Goal: Transaction & Acquisition: Purchase product/service

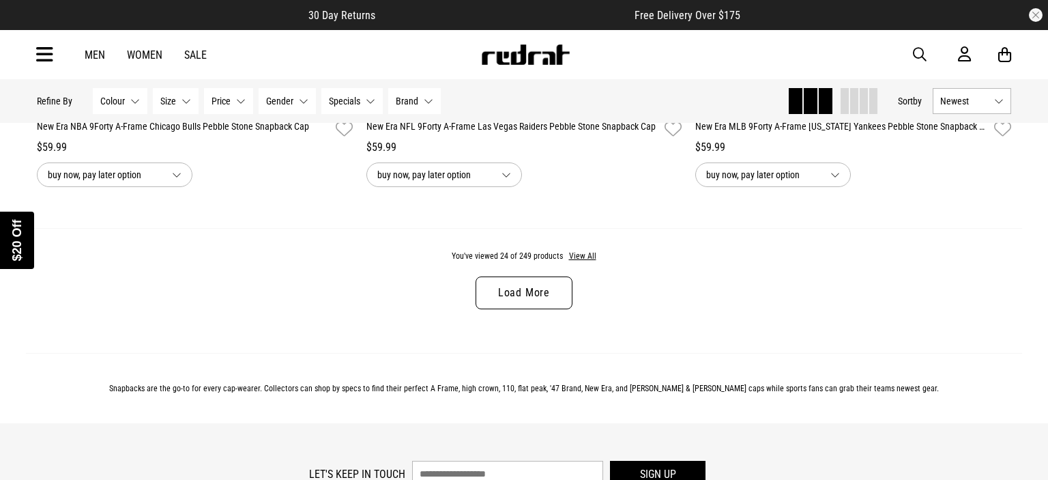
click at [147, 317] on div "Close dialog UNLOCK $20 OFF WHEN YOU JOIN THE CREW Sign up to receive email & S…" at bounding box center [524, 240] width 1048 height 480
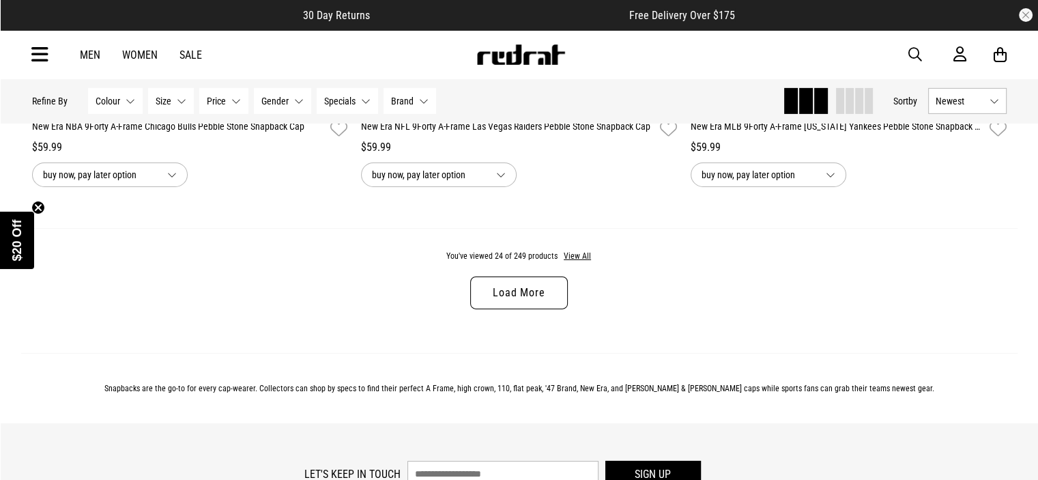
click at [502, 293] on link "Load More" at bounding box center [518, 292] width 97 height 33
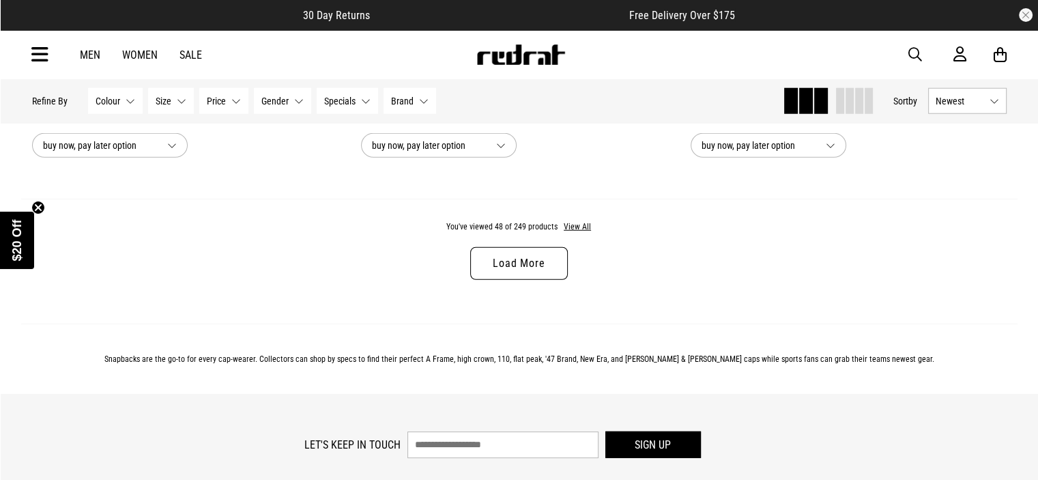
scroll to position [8813, 0]
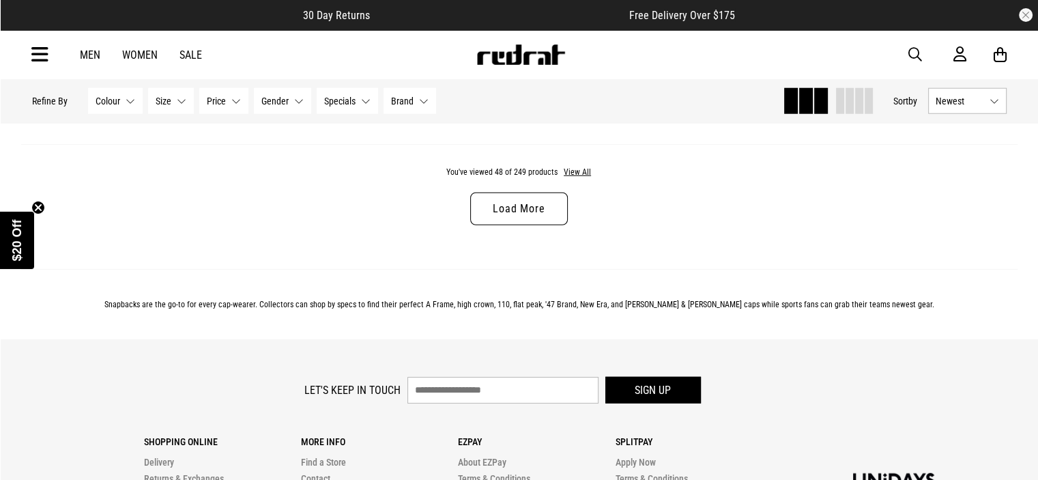
click at [516, 206] on link "Load More" at bounding box center [518, 208] width 97 height 33
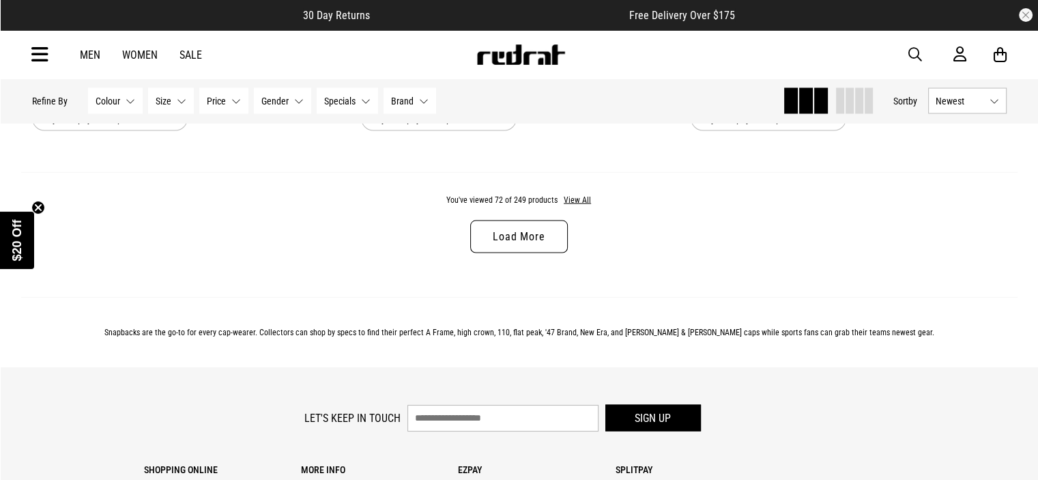
scroll to position [13135, 0]
click at [525, 246] on link "Load More" at bounding box center [518, 238] width 97 height 33
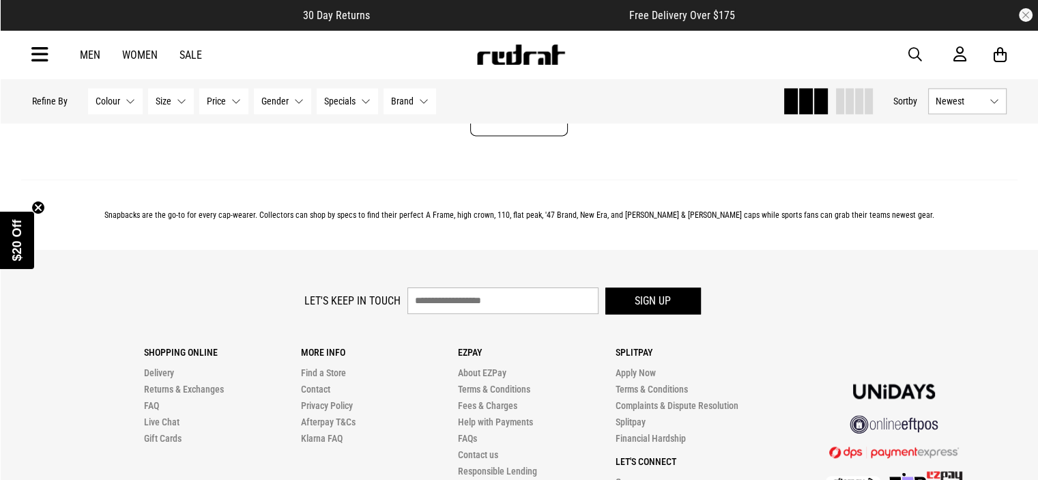
scroll to position [17513, 0]
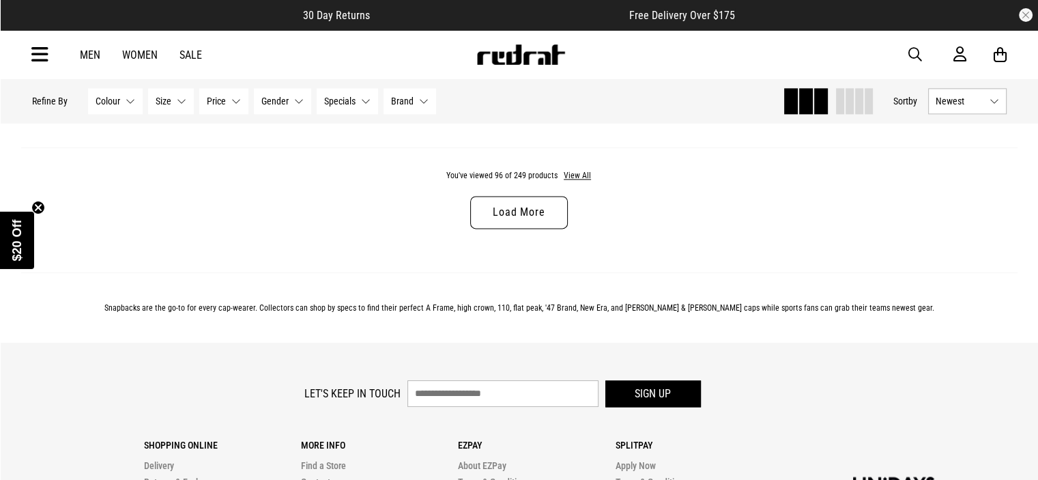
click at [523, 220] on div "You've viewed 96 of 249 products View All Load More" at bounding box center [519, 209] width 996 height 125
click at [508, 229] on link "Load More" at bounding box center [518, 212] width 97 height 33
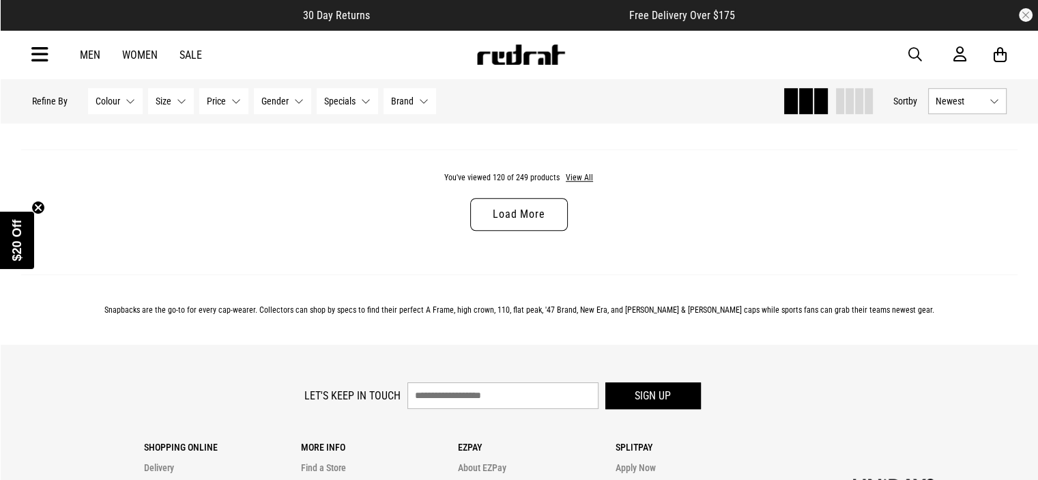
click at [519, 231] on link "Load More" at bounding box center [518, 214] width 97 height 33
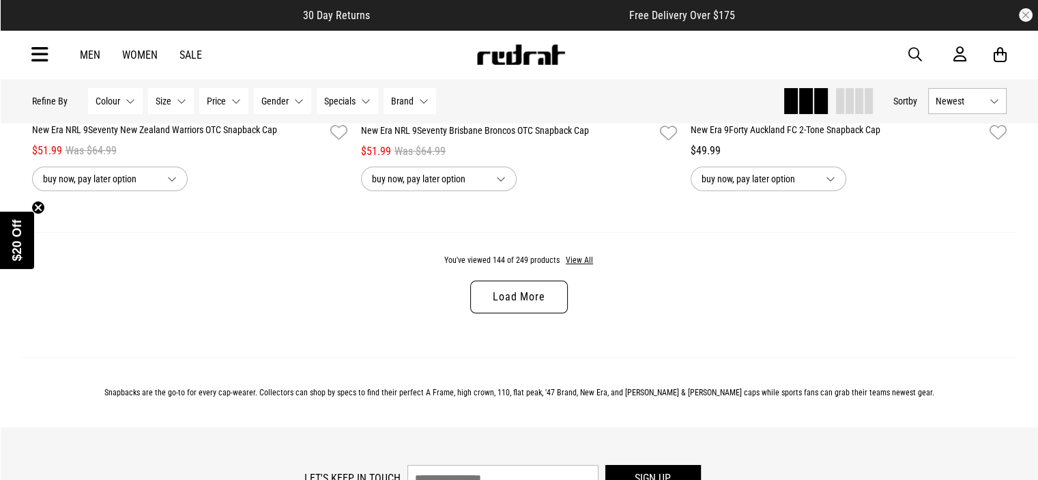
scroll to position [26185, 0]
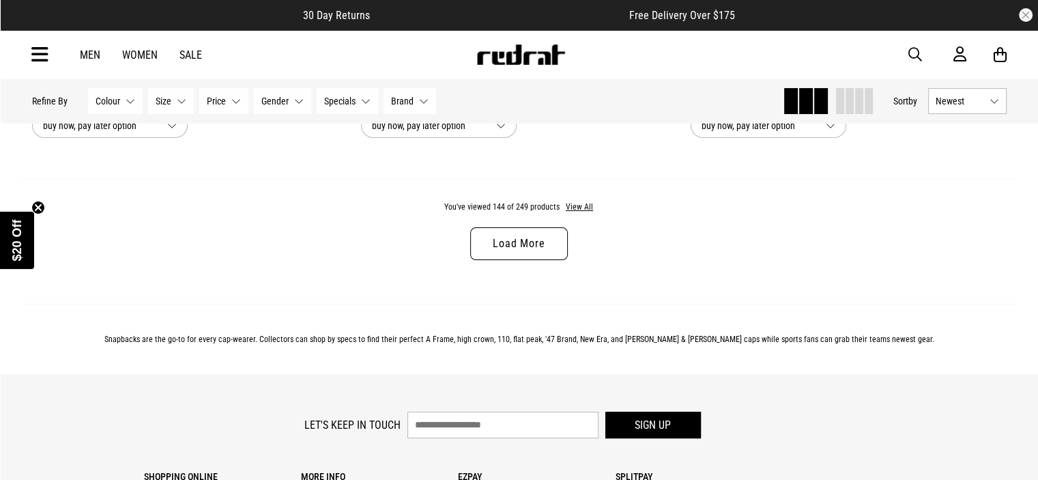
click at [510, 260] on link "Load More" at bounding box center [518, 243] width 97 height 33
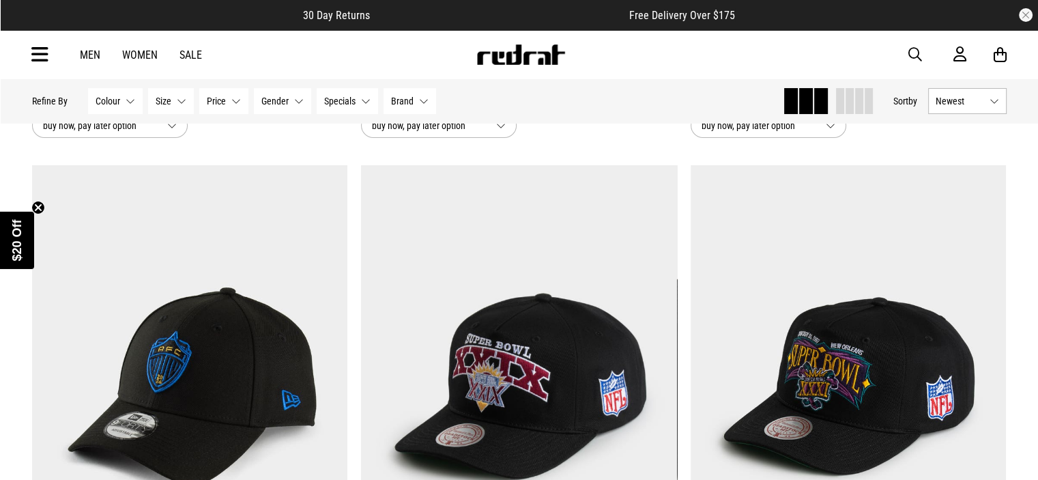
click at [126, 98] on button "Colour None selected" at bounding box center [115, 101] width 55 height 26
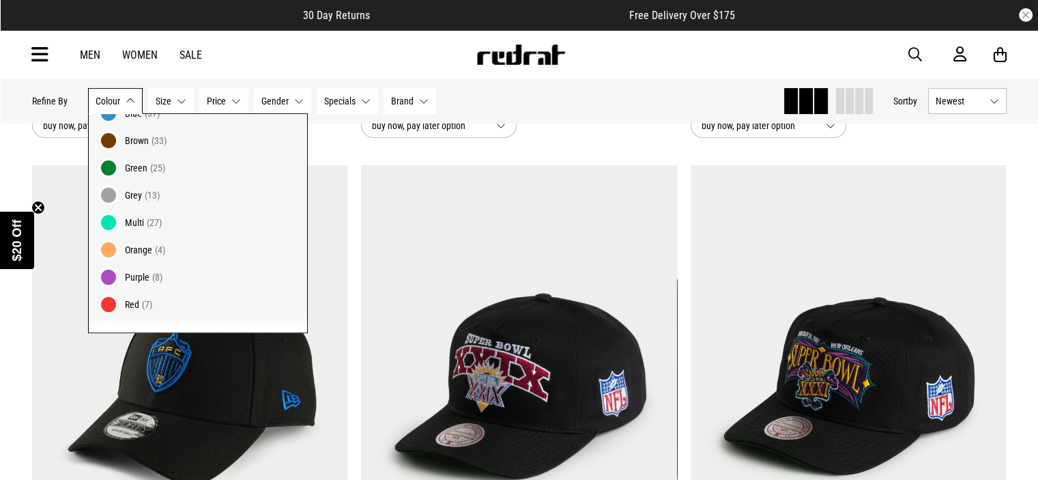
scroll to position [113, 0]
click at [136, 196] on span "Grey" at bounding box center [133, 194] width 17 height 11
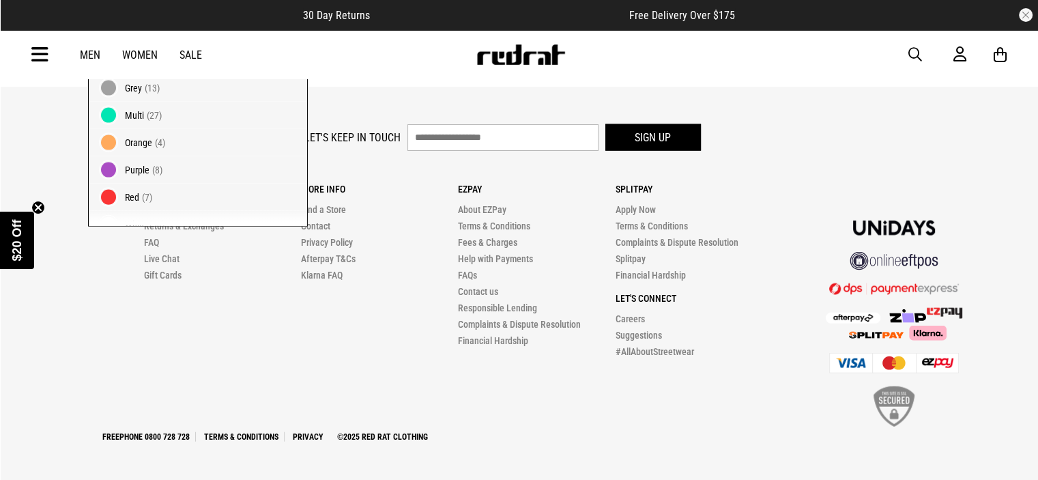
click at [360, 51] on div "Men Women Sale Sign in New Back Footwear Back Mens Back Womens Back Youth & Kid…" at bounding box center [519, 54] width 996 height 49
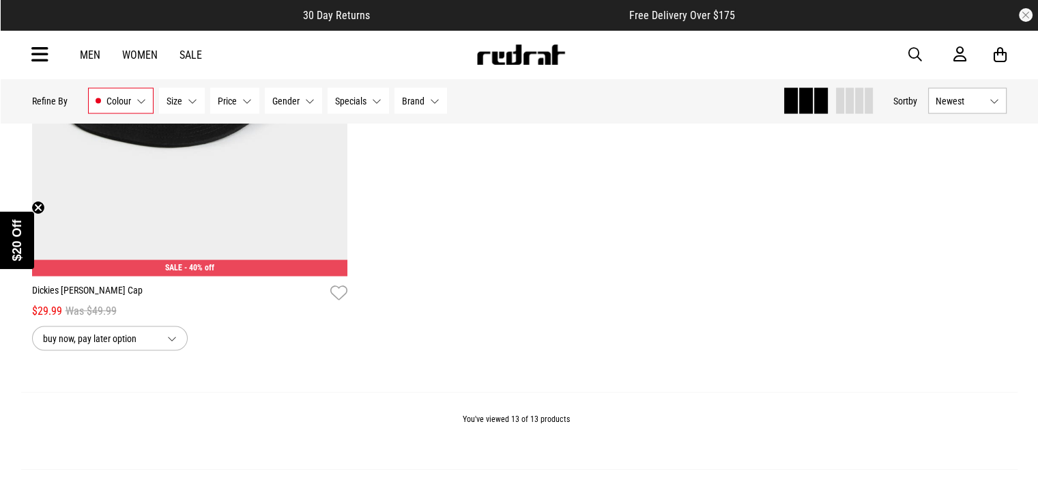
scroll to position [2931, 0]
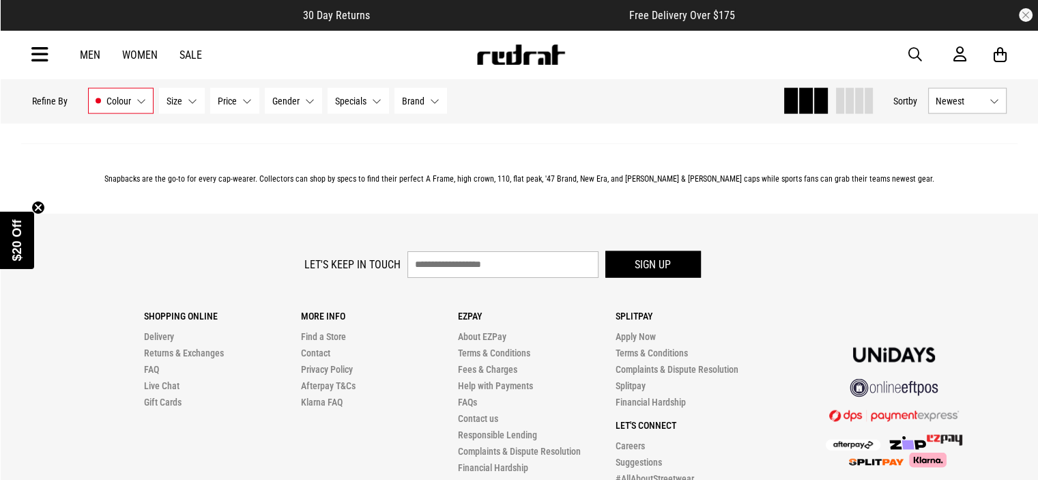
click at [311, 101] on button "Gender None selected" at bounding box center [293, 101] width 57 height 26
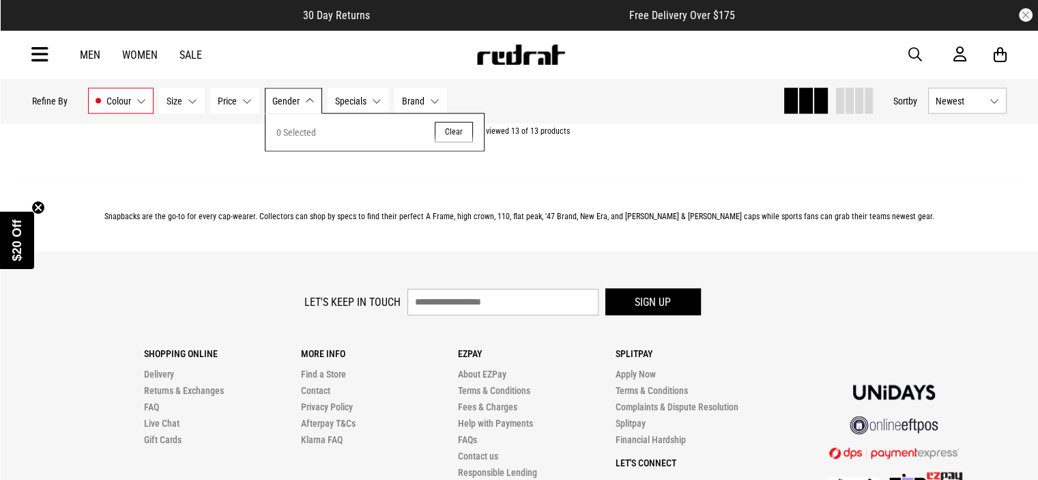
scroll to position [2873, 0]
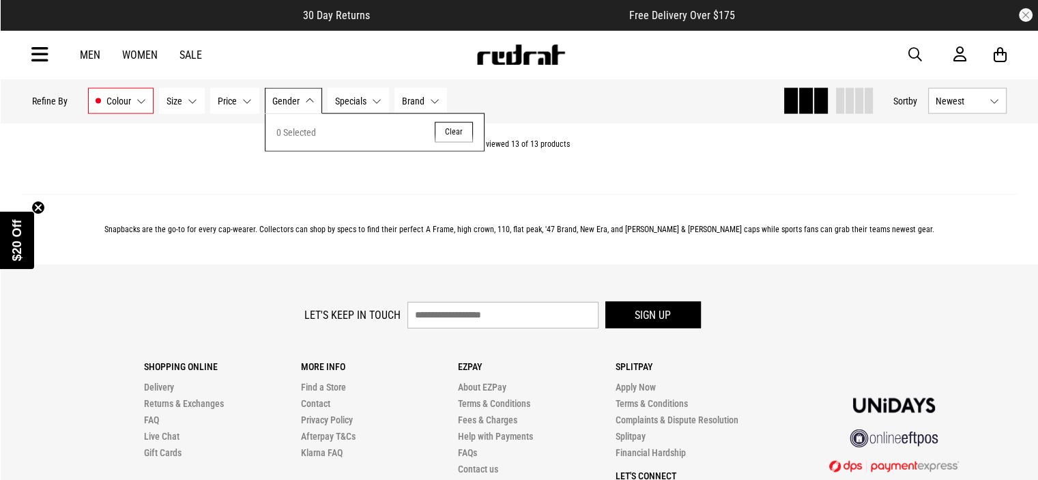
click at [310, 101] on button "Gender None selected" at bounding box center [293, 101] width 57 height 26
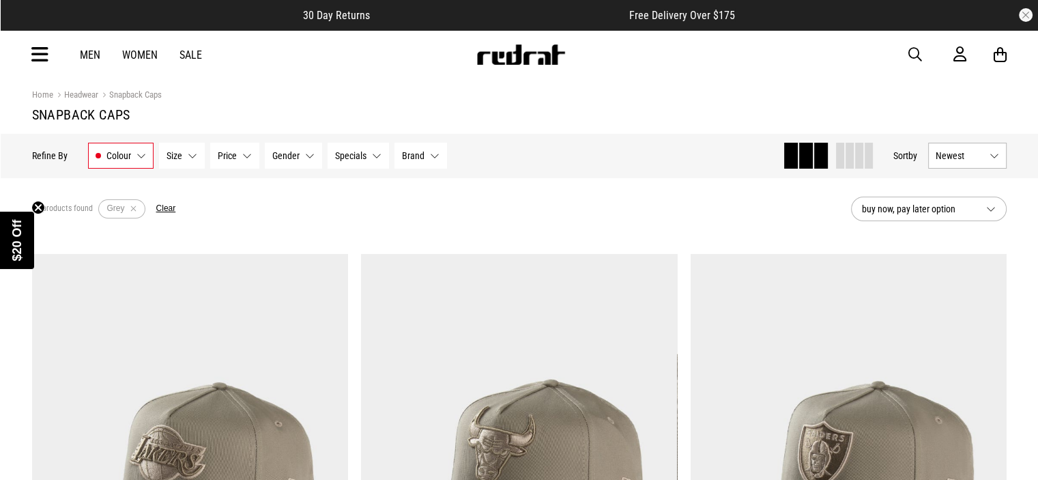
scroll to position [0, 0]
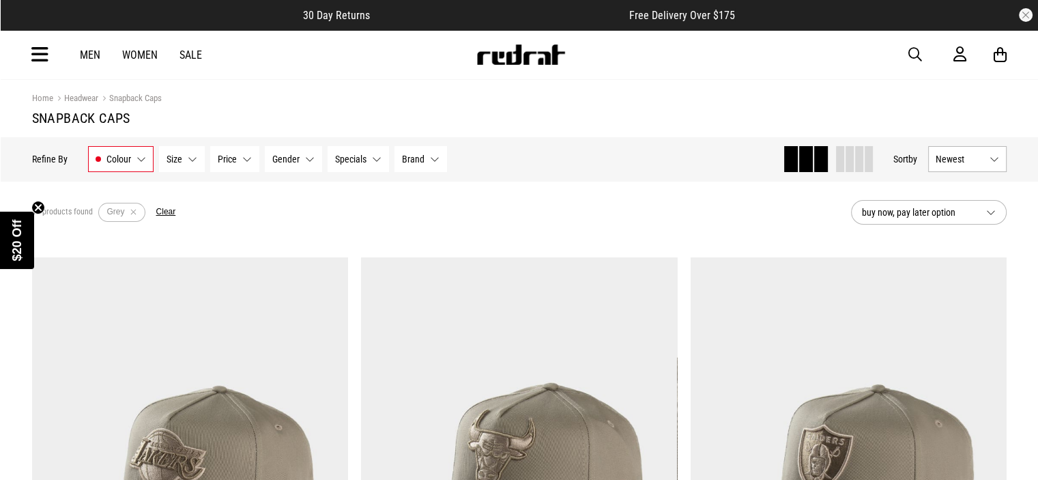
click at [303, 155] on button "Gender None selected" at bounding box center [293, 159] width 57 height 26
click at [291, 188] on span "0 Selected" at bounding box center [296, 190] width 40 height 16
click at [220, 157] on span "Price" at bounding box center [227, 159] width 19 height 11
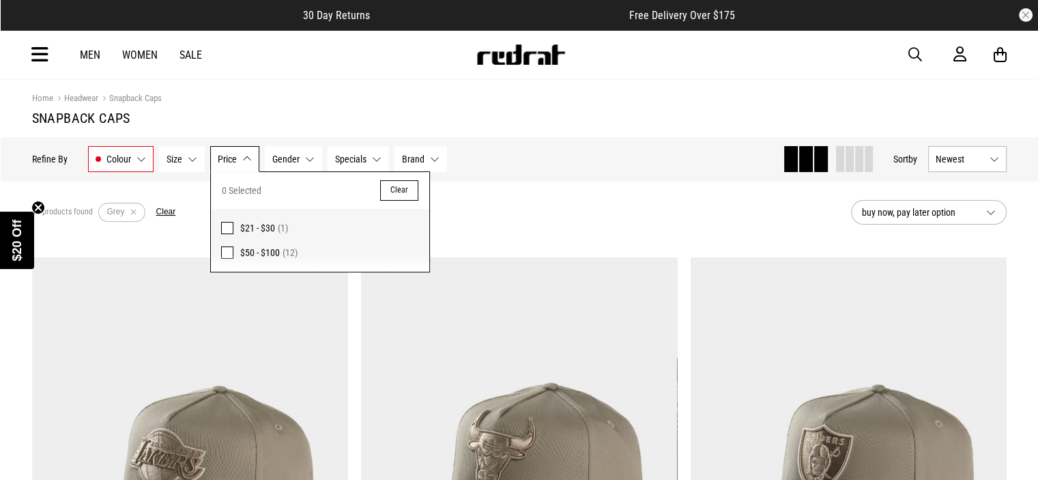
click at [182, 154] on button "Size None selected" at bounding box center [182, 159] width 46 height 26
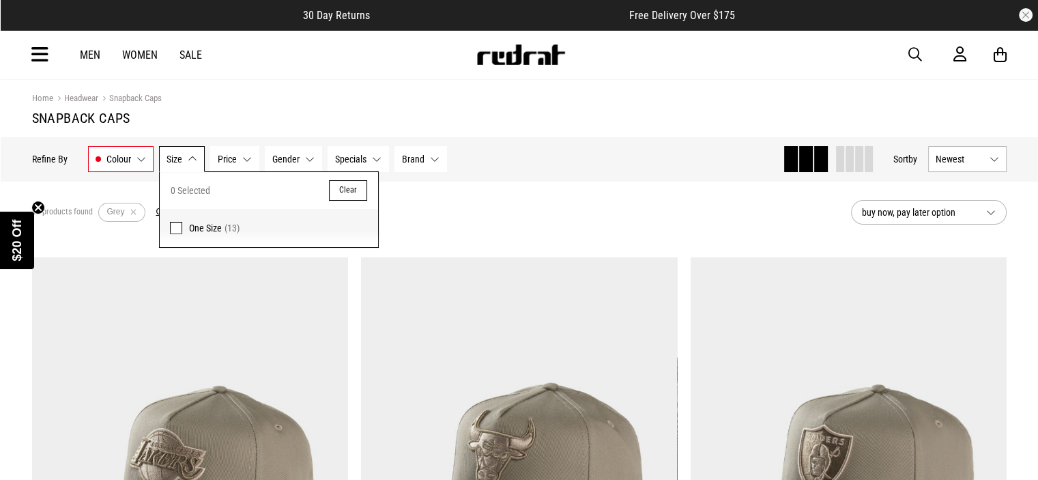
click at [173, 229] on span at bounding box center [176, 228] width 12 height 12
click at [452, 220] on div "13 products found Active Filters Grey One Size Clear" at bounding box center [436, 212] width 808 height 41
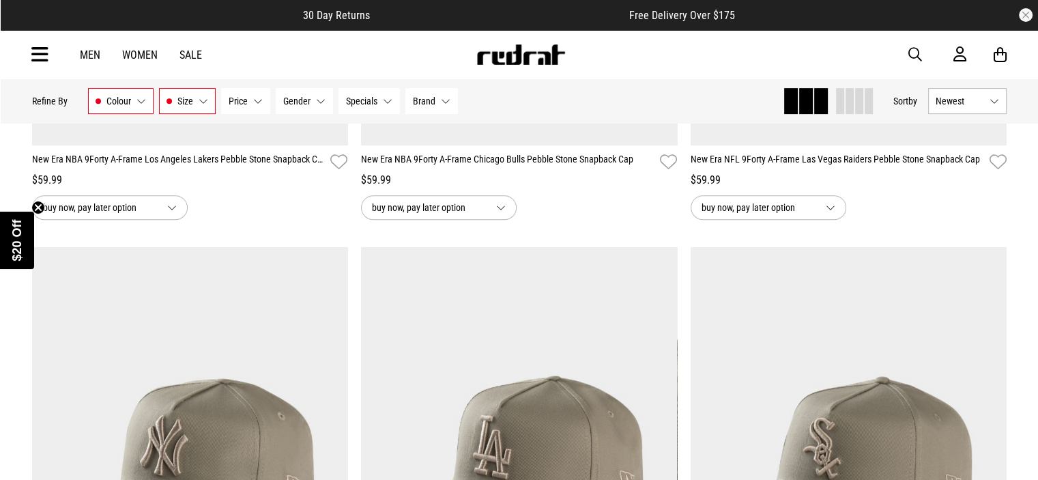
scroll to position [511, 0]
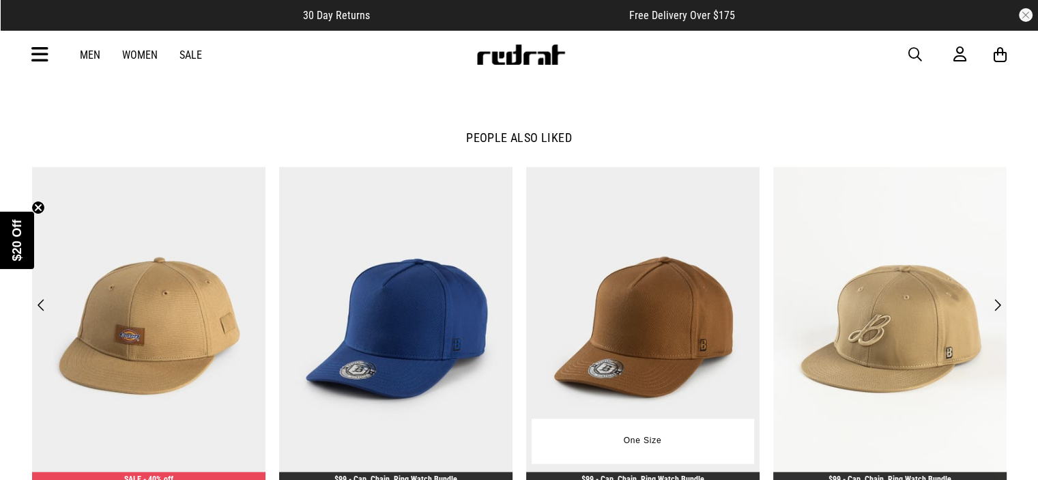
scroll to position [1592, 0]
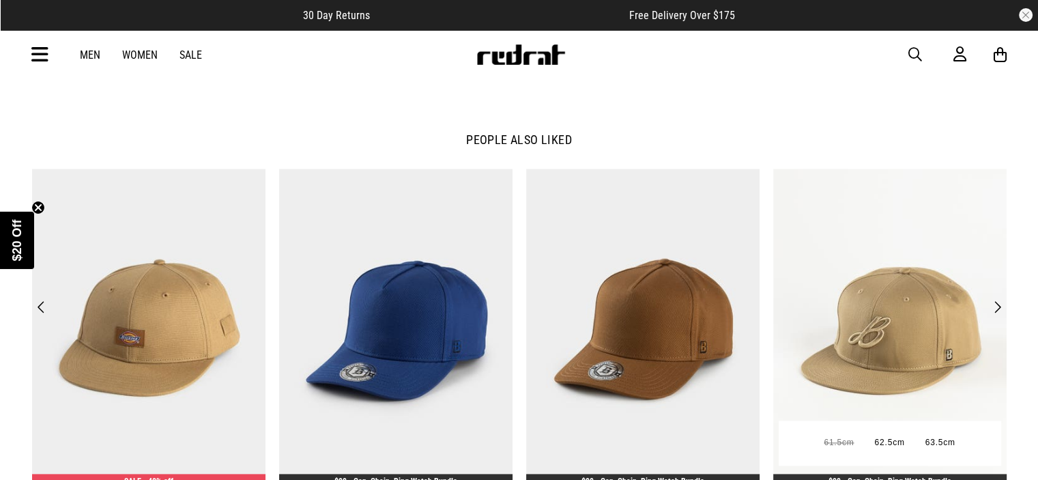
click at [985, 307] on img at bounding box center [889, 330] width 233 height 322
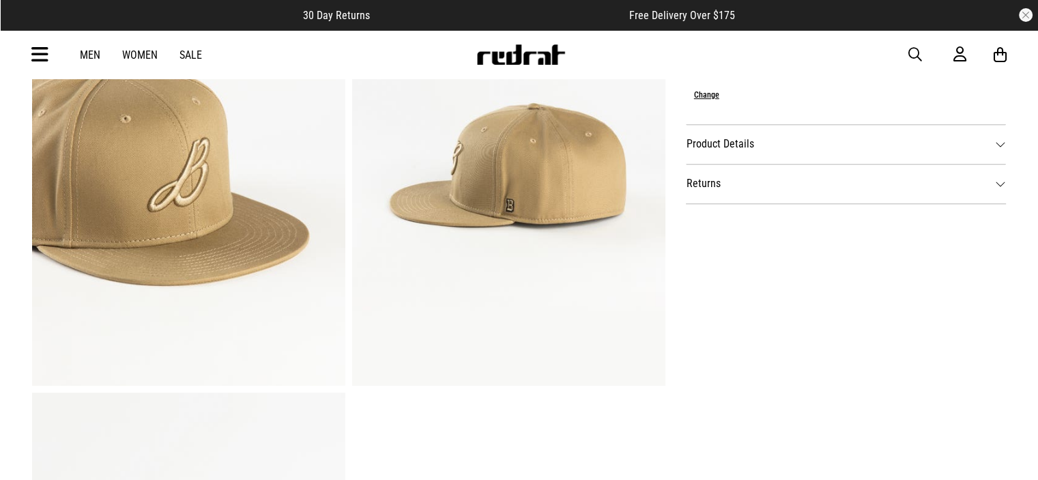
scroll to position [398, 0]
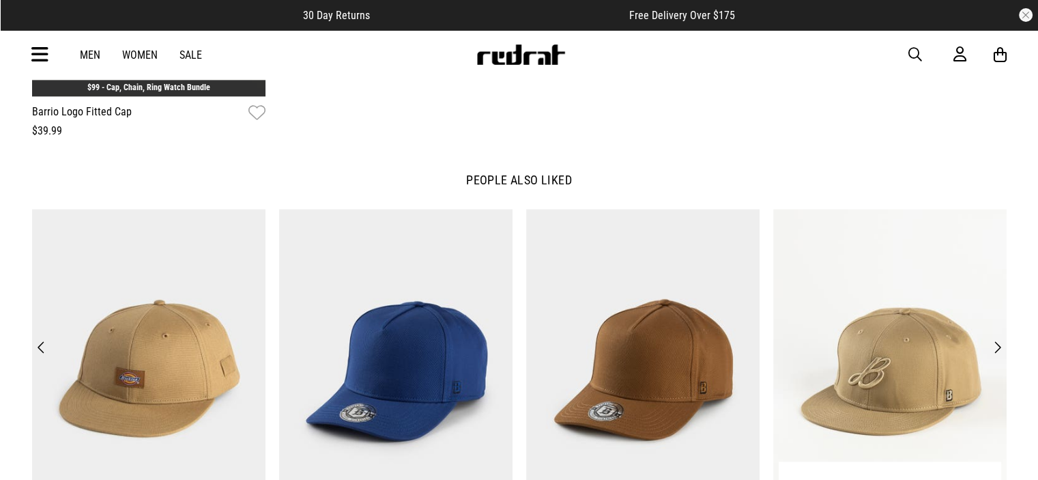
scroll to position [1649, 0]
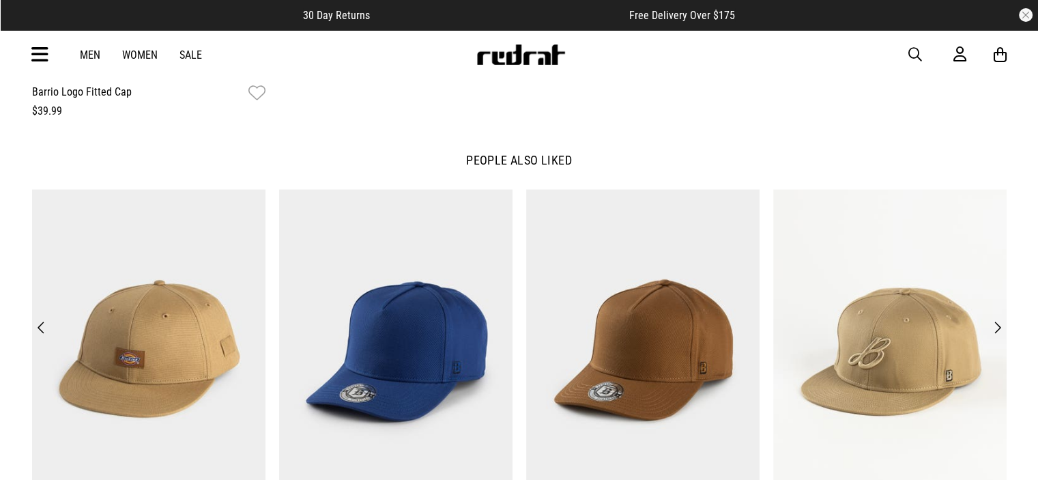
click at [1002, 327] on button "Next" at bounding box center [997, 327] width 18 height 19
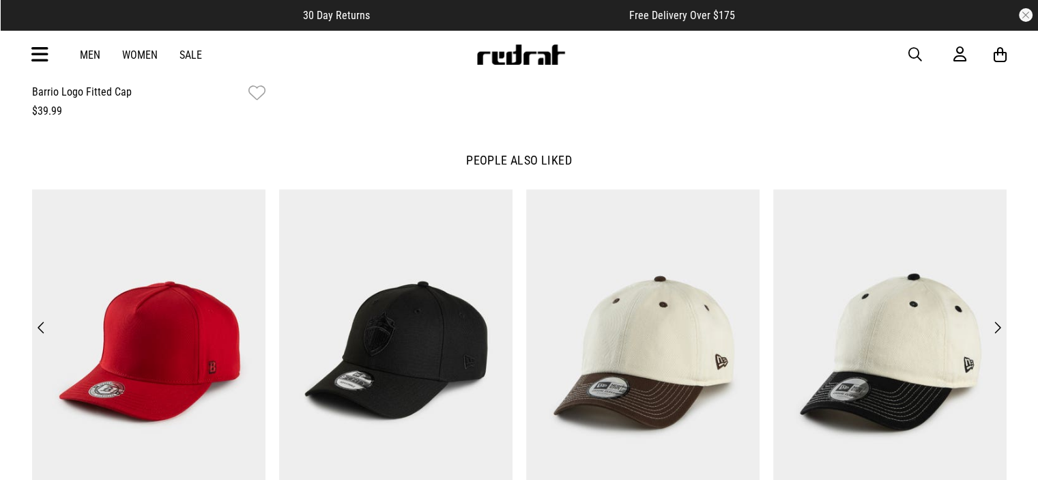
click at [1002, 327] on button "Next" at bounding box center [997, 327] width 18 height 19
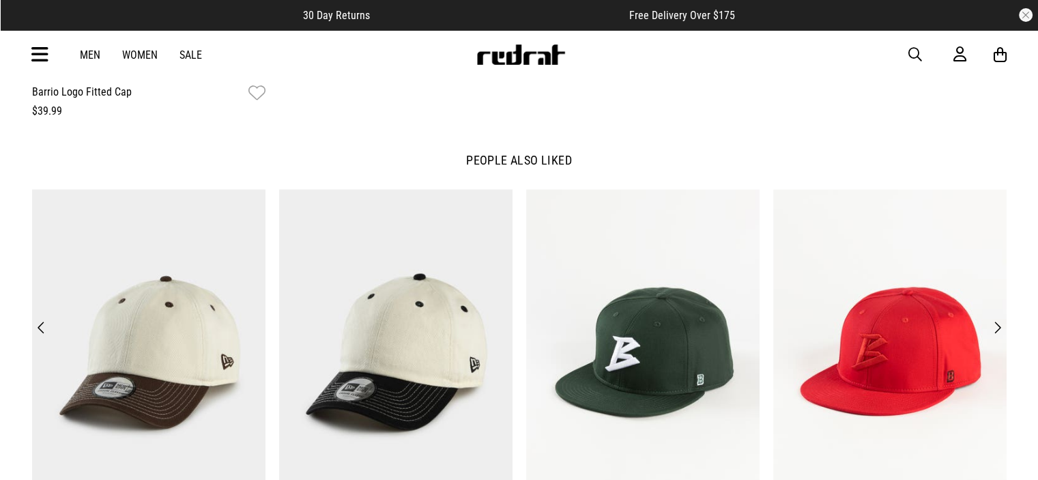
click at [1002, 327] on button "Next" at bounding box center [997, 327] width 18 height 19
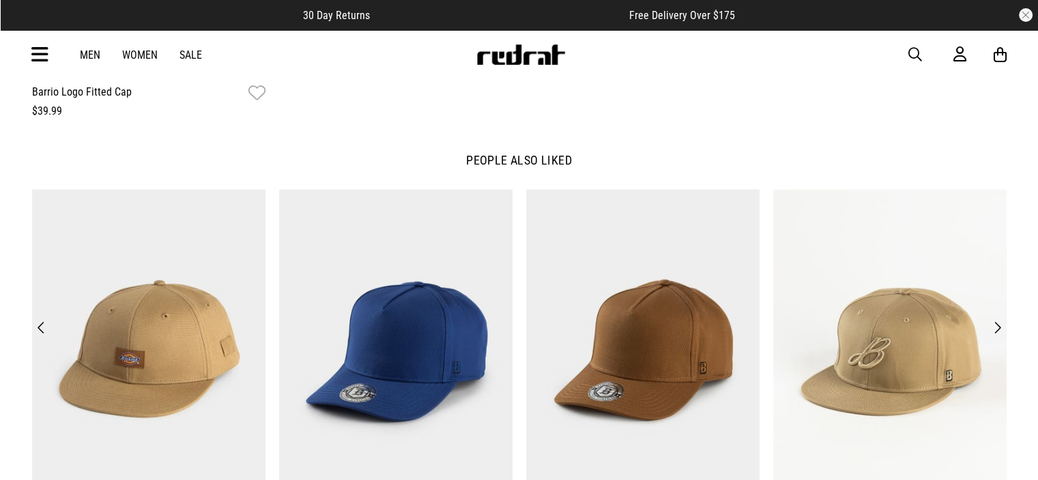
click at [1002, 327] on div "**********" at bounding box center [519, 371] width 988 height 365
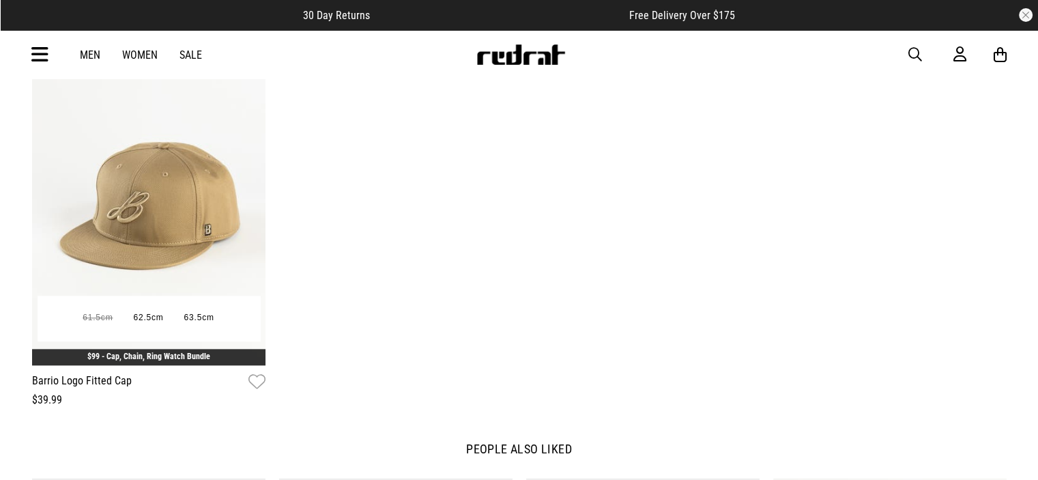
scroll to position [1597, 0]
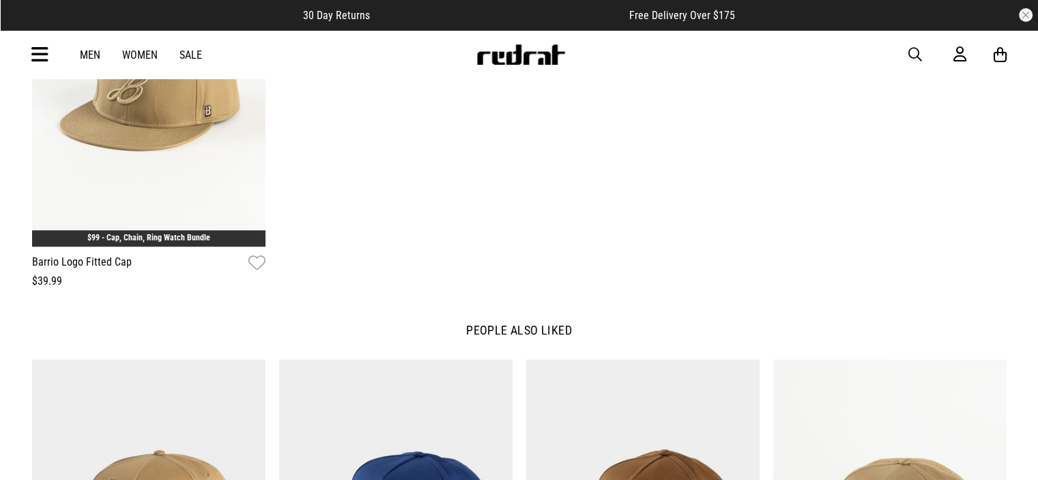
click at [86, 52] on link "Men" at bounding box center [90, 54] width 20 height 13
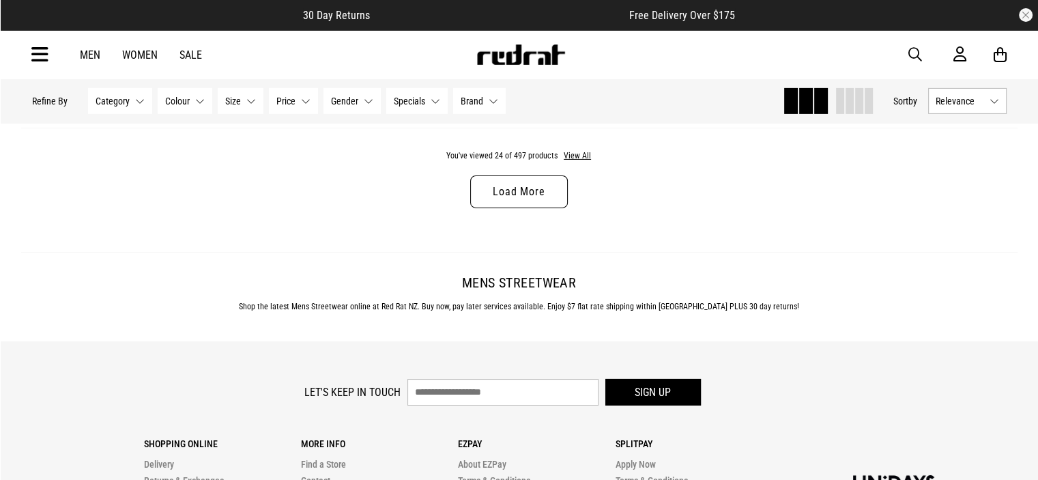
scroll to position [4454, 0]
